Goal: Information Seeking & Learning: Learn about a topic

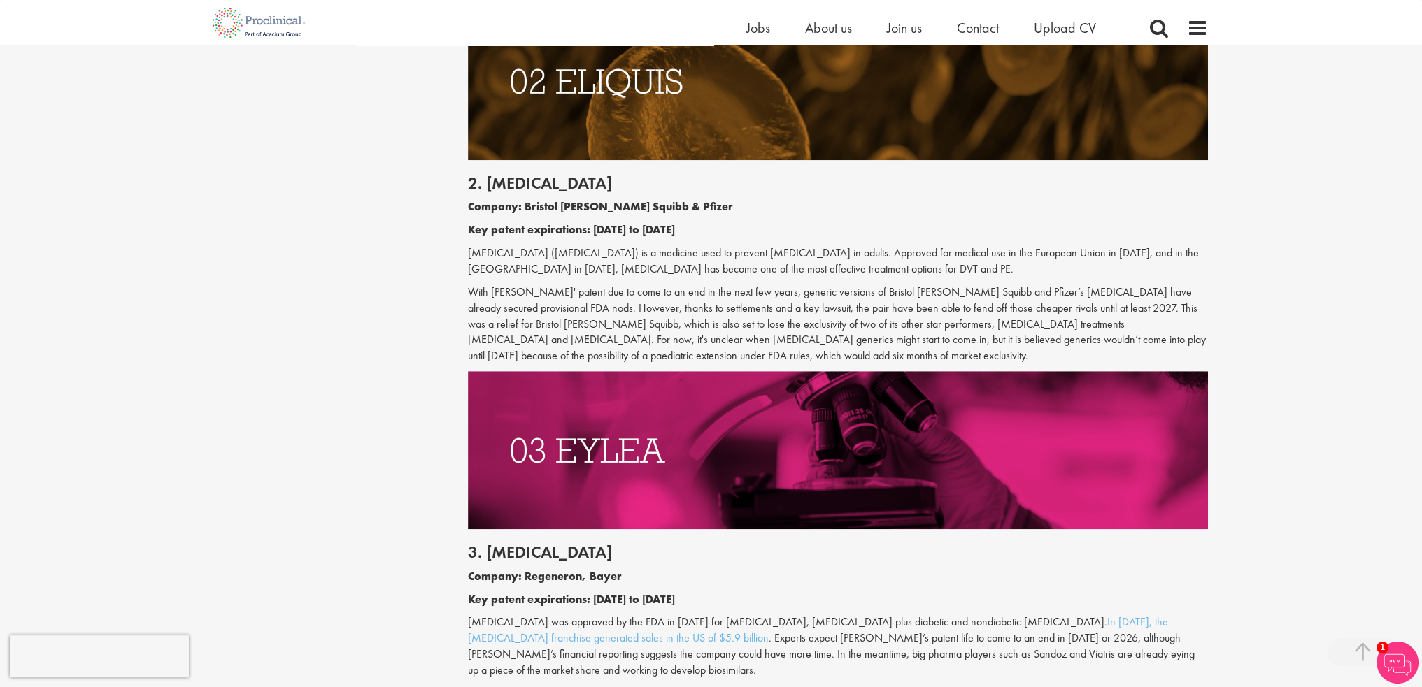
drag, startPoint x: 557, startPoint y: 176, endPoint x: 562, endPoint y: 143, distance: 34.0
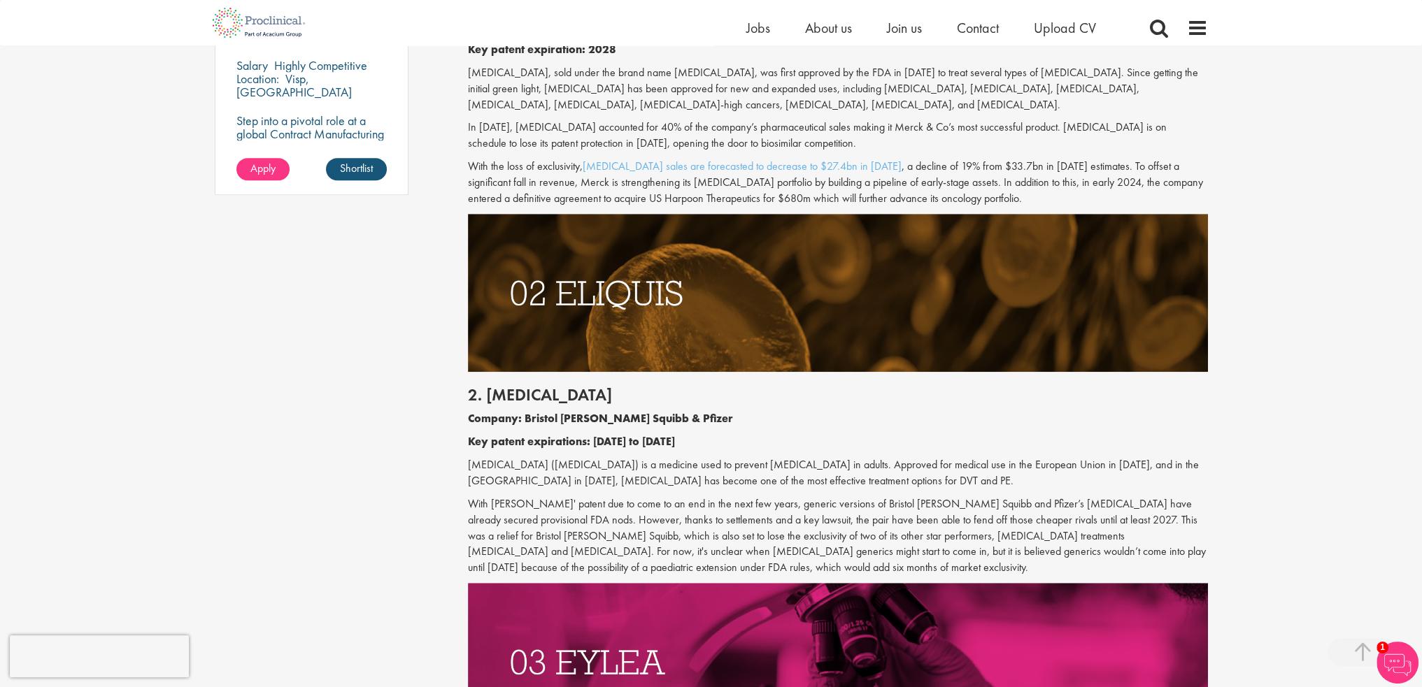
drag, startPoint x: 554, startPoint y: 224, endPoint x: 582, endPoint y: 35, distance: 190.9
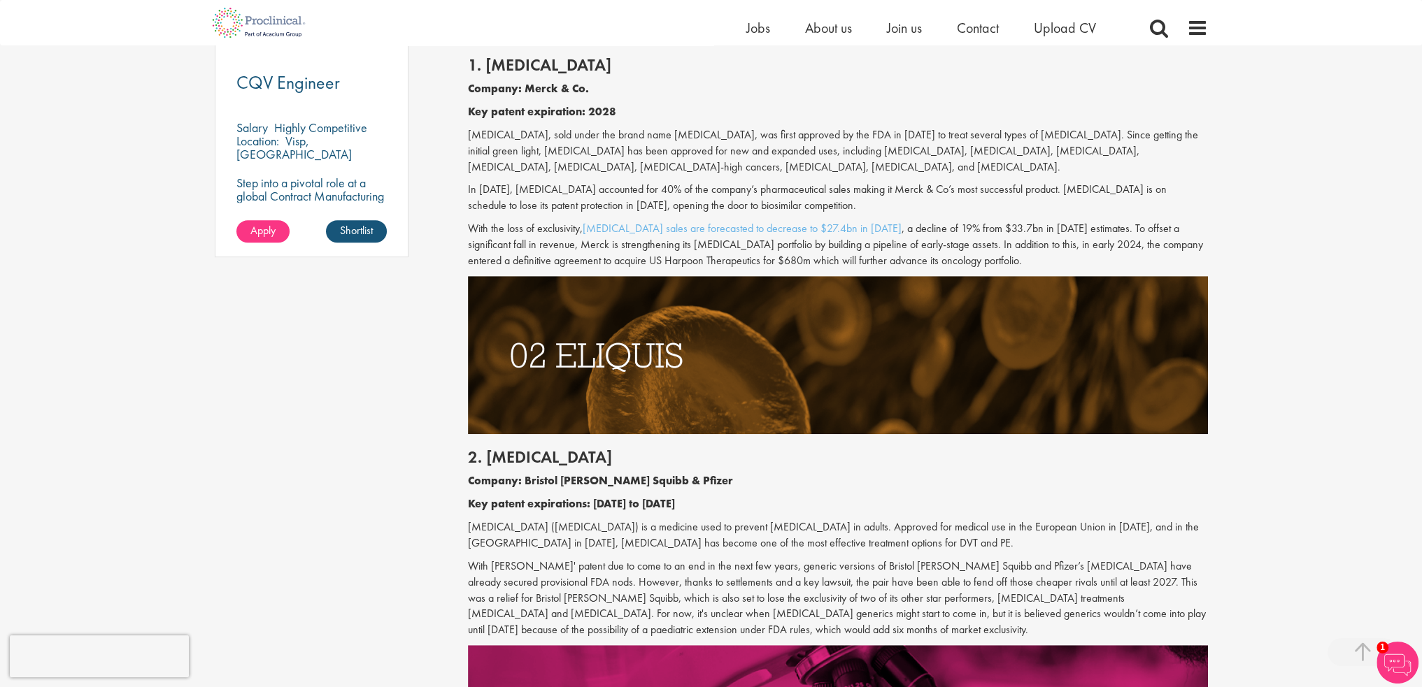
click at [587, 121] on div "1. [MEDICAL_DATA] Company: Merck & Co. Key patent expiration: 2028 [MEDICAL_DAT…" at bounding box center [837, 159] width 761 height 234
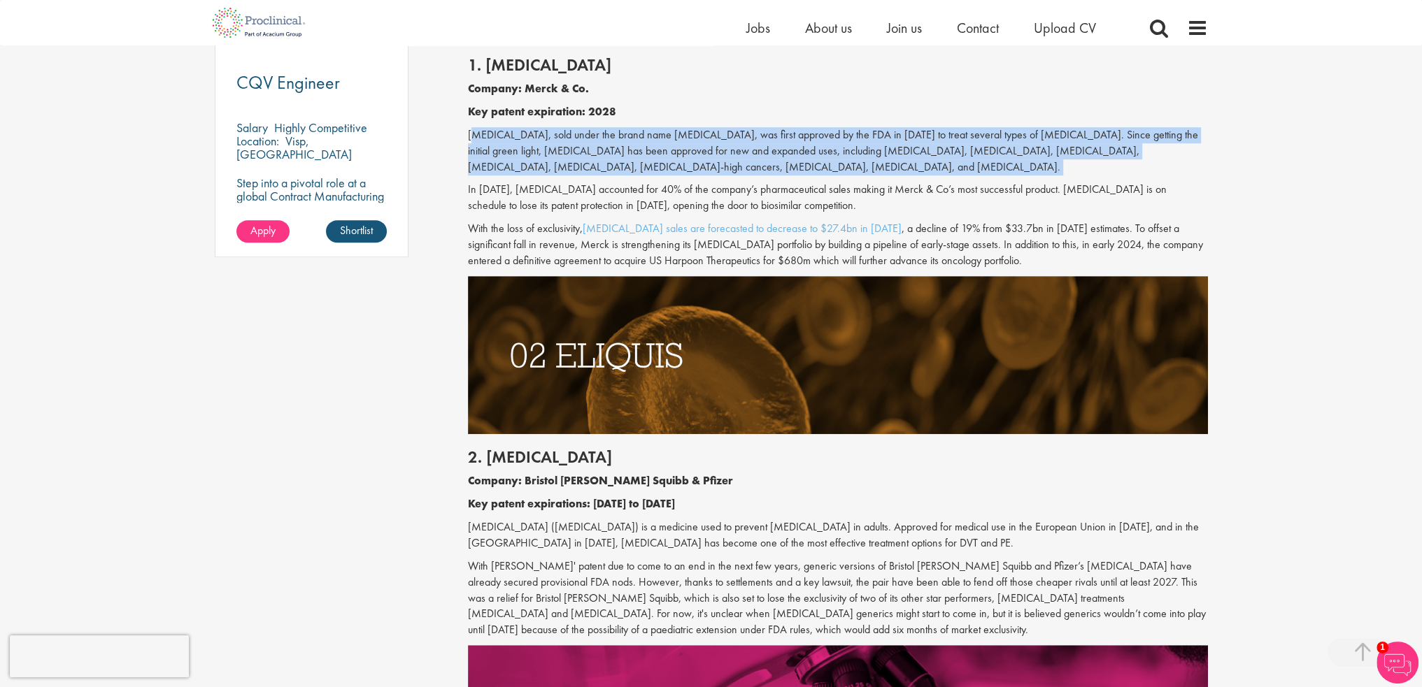
click at [587, 121] on div "1. [MEDICAL_DATA] Company: Merck & Co. Key patent expiration: 2028 [MEDICAL_DAT…" at bounding box center [837, 159] width 761 height 234
click at [565, 148] on p "[MEDICAL_DATA], sold under the brand name [MEDICAL_DATA], was first approved by…" at bounding box center [838, 151] width 740 height 48
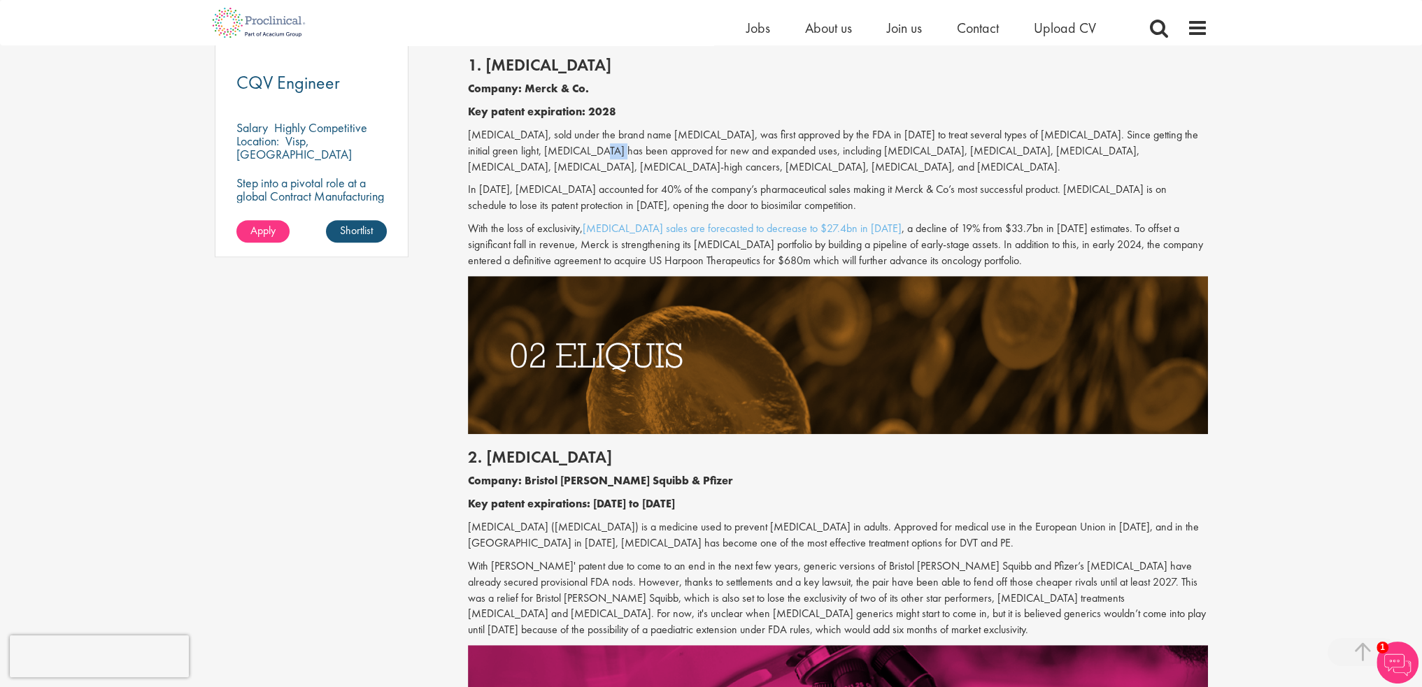
click at [565, 148] on p "[MEDICAL_DATA], sold under the brand name [MEDICAL_DATA], was first approved by…" at bounding box center [838, 151] width 740 height 48
click at [534, 150] on p "[MEDICAL_DATA], sold under the brand name [MEDICAL_DATA], was first approved by…" at bounding box center [838, 151] width 740 height 48
drag, startPoint x: 534, startPoint y: 150, endPoint x: 511, endPoint y: 159, distance: 24.6
click at [526, 152] on p "[MEDICAL_DATA], sold under the brand name [MEDICAL_DATA], was first approved by…" at bounding box center [838, 151] width 740 height 48
click at [494, 155] on p "[MEDICAL_DATA], sold under the brand name [MEDICAL_DATA], was first approved by…" at bounding box center [838, 151] width 740 height 48
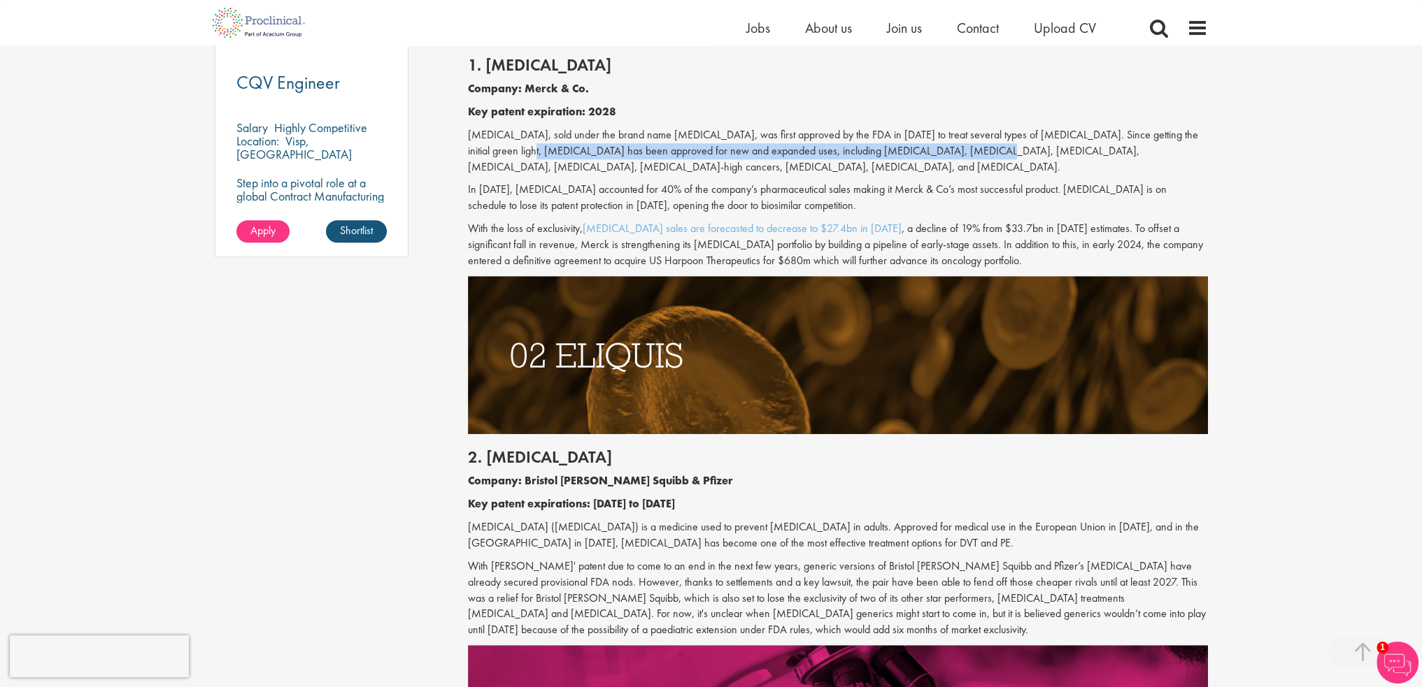
drag, startPoint x: 494, startPoint y: 155, endPoint x: 927, endPoint y: 145, distance: 432.3
click at [927, 145] on p "[MEDICAL_DATA], sold under the brand name [MEDICAL_DATA], was first approved by…" at bounding box center [838, 151] width 740 height 48
click at [940, 147] on p "[MEDICAL_DATA], sold under the brand name [MEDICAL_DATA], was first approved by…" at bounding box center [838, 151] width 740 height 48
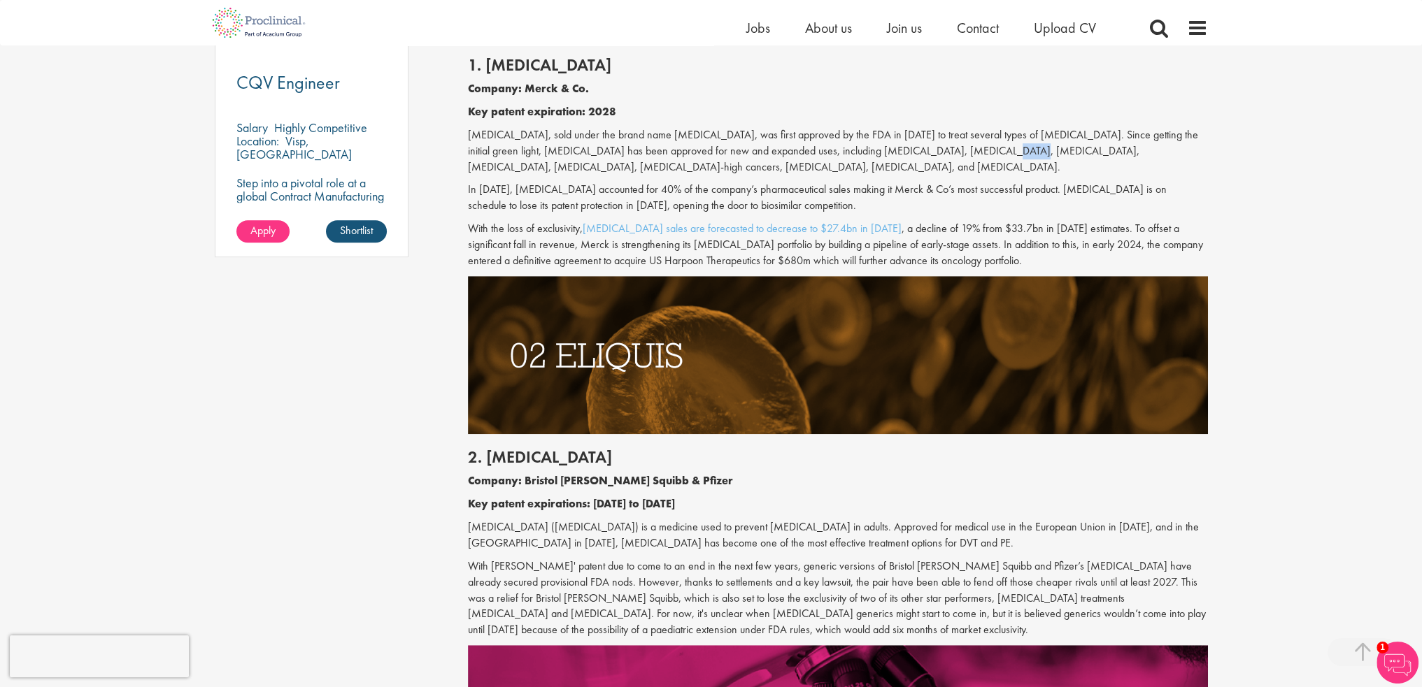
click at [940, 147] on p "[MEDICAL_DATA], sold under the brand name [MEDICAL_DATA], was first approved by…" at bounding box center [838, 151] width 740 height 48
click at [947, 148] on p "[MEDICAL_DATA], sold under the brand name [MEDICAL_DATA], was first approved by…" at bounding box center [838, 151] width 740 height 48
drag, startPoint x: 947, startPoint y: 148, endPoint x: 506, endPoint y: 147, distance: 441.3
click at [506, 147] on p "[MEDICAL_DATA], sold under the brand name [MEDICAL_DATA], was first approved by…" at bounding box center [838, 151] width 740 height 48
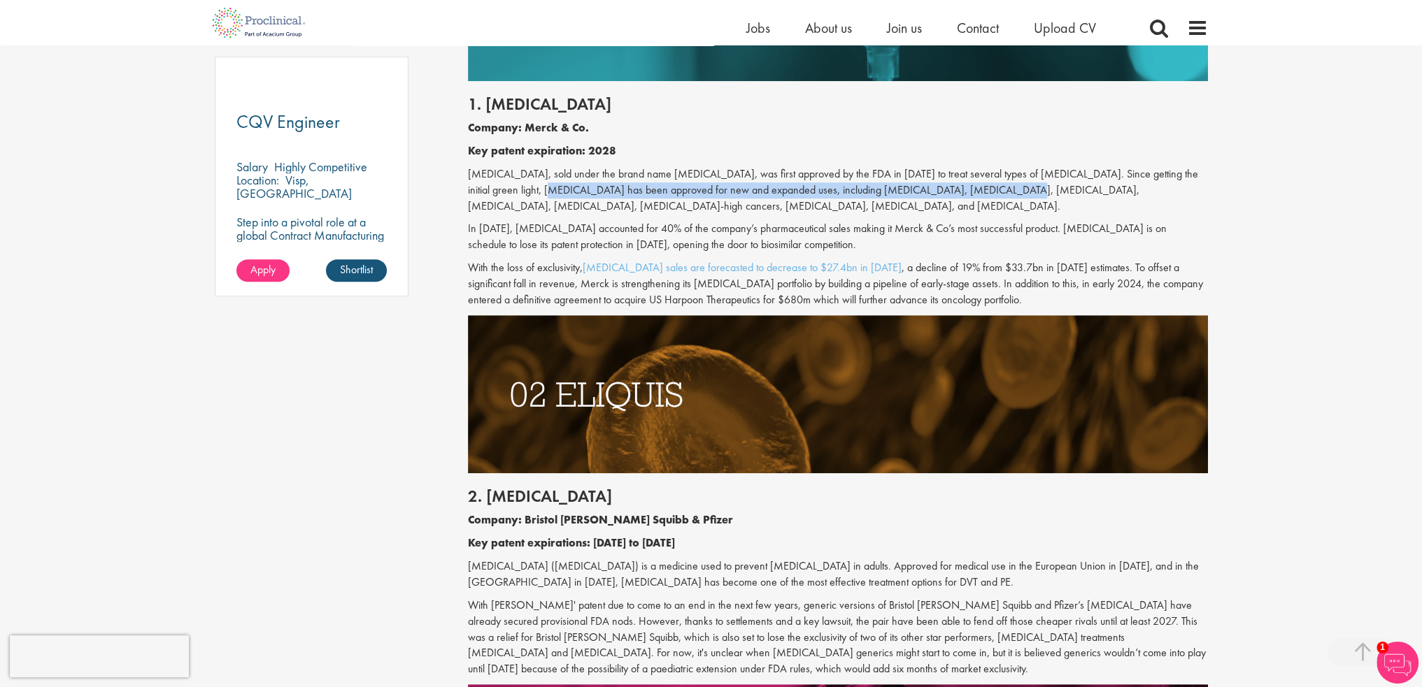
scroll to position [1007, 0]
